Goal: Information Seeking & Learning: Learn about a topic

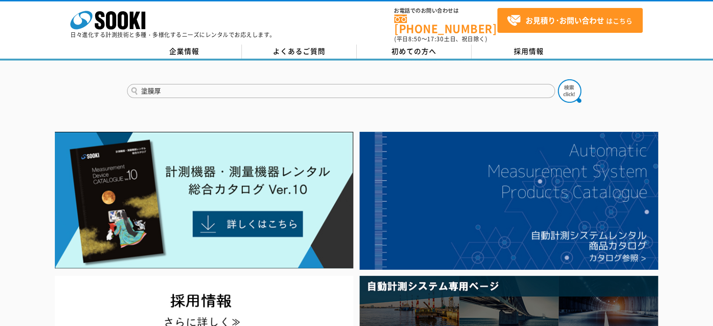
type input "塗膜厚"
click at [558, 79] on button at bounding box center [569, 90] width 23 height 23
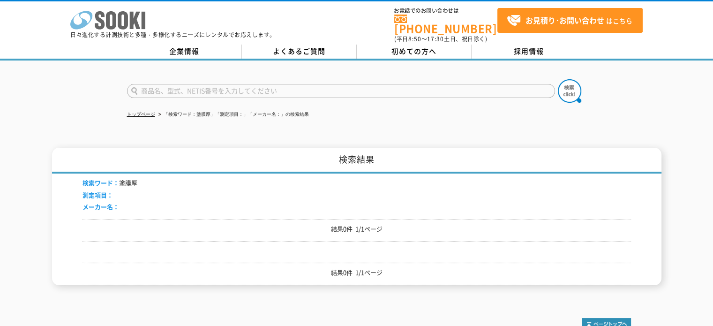
click at [113, 13] on icon at bounding box center [111, 20] width 10 height 18
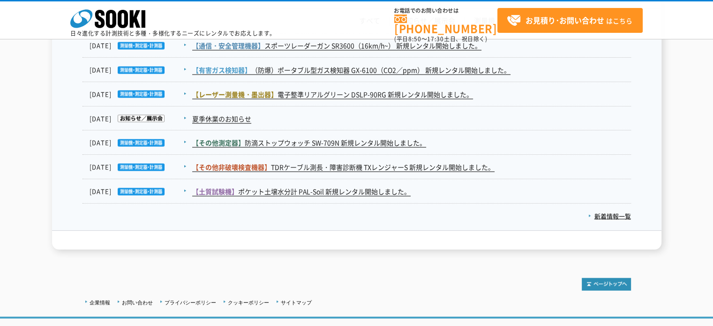
scroll to position [1755, 0]
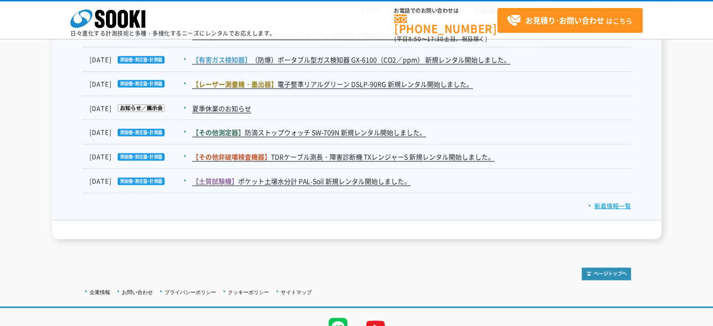
click at [606, 201] on link "新着情報一覧" at bounding box center [610, 205] width 43 height 9
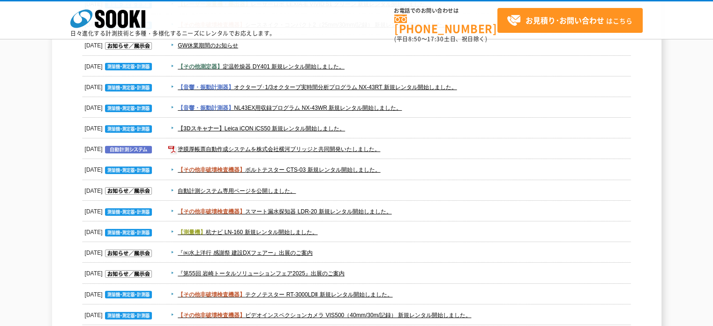
scroll to position [855, 0]
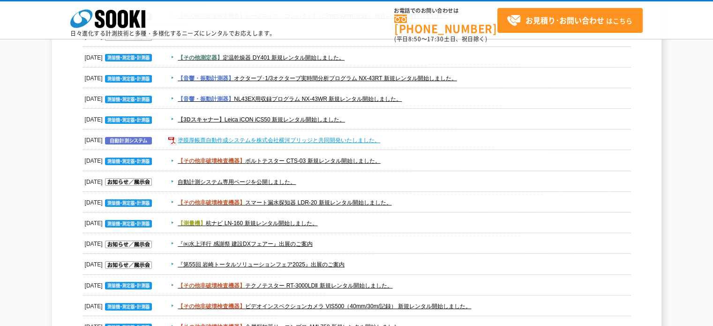
click at [242, 138] on link "塗膜厚帳票自動作成システムを株式会社横河ブリッジと共同開発いたしました。" at bounding box center [279, 140] width 203 height 7
